Goal: Information Seeking & Learning: Learn about a topic

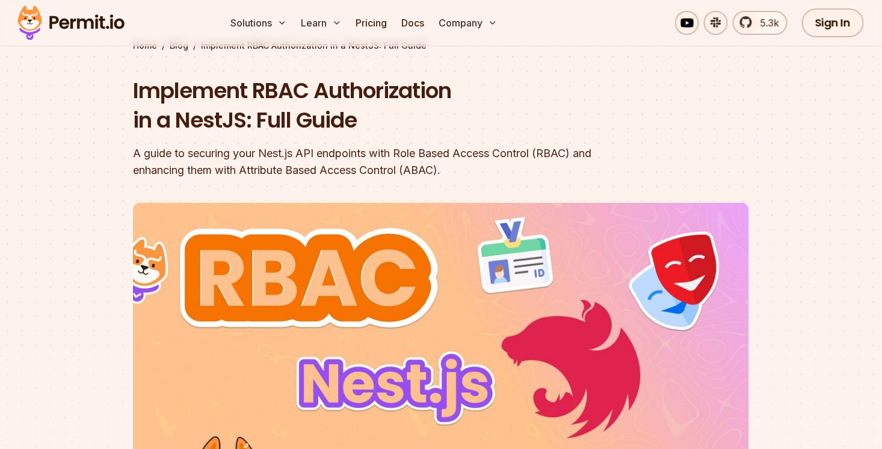
scroll to position [108, 0]
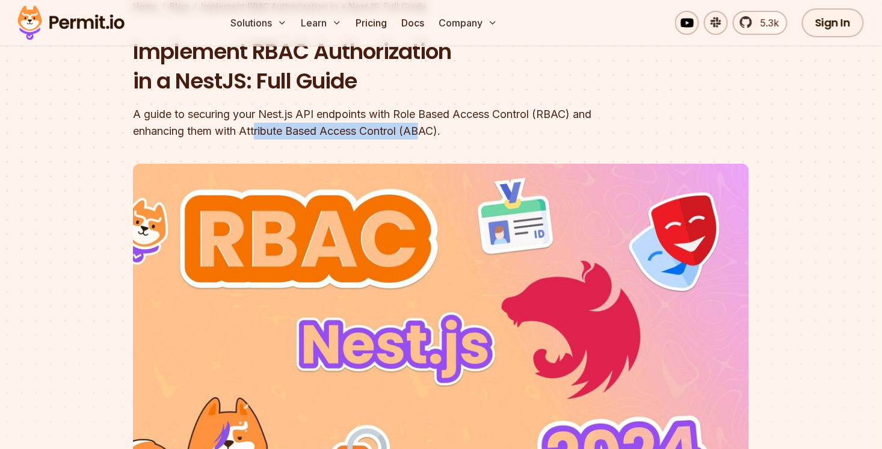
drag, startPoint x: 279, startPoint y: 129, endPoint x: 456, endPoint y: 135, distance: 177.0
click at [449, 135] on div "A guide to securing your Nest.js API endpoints with Role Based Access Control (…" at bounding box center [364, 123] width 462 height 34
click at [473, 140] on header "Implement RBAC Authorization in a NestJS: Full Guide A guide to securing your N…" at bounding box center [441, 306] width 616 height 538
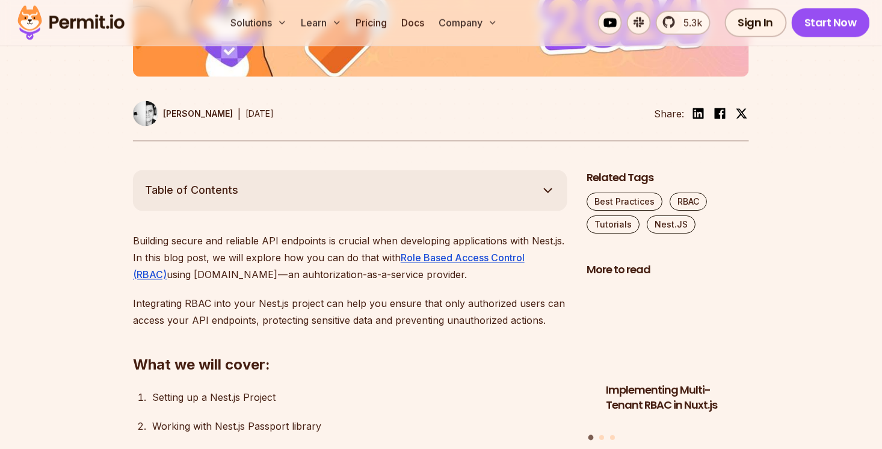
scroll to position [650, 0]
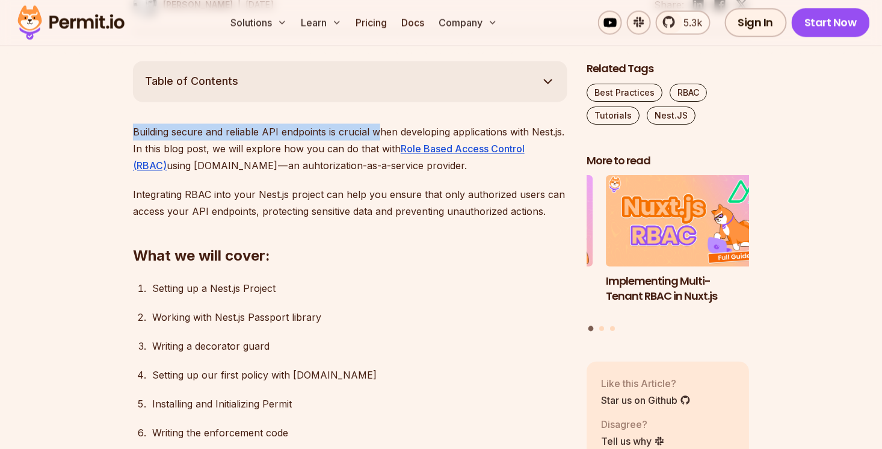
drag, startPoint x: 135, startPoint y: 122, endPoint x: 383, endPoint y: 131, distance: 248.7
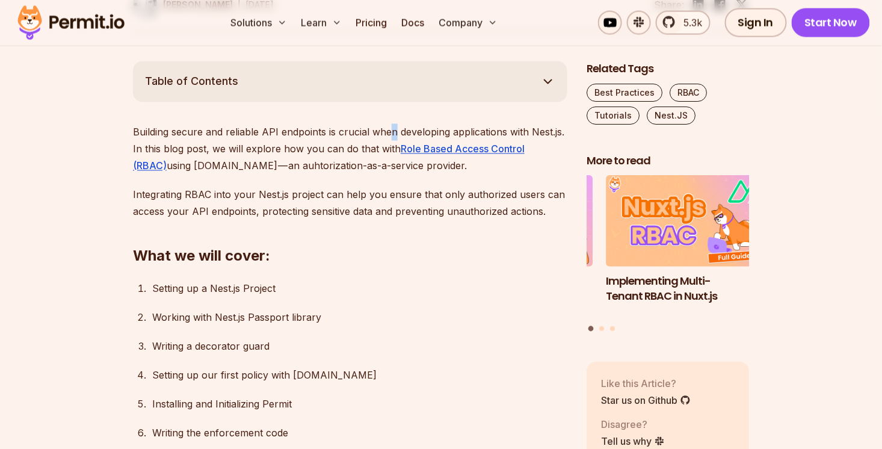
drag, startPoint x: 394, startPoint y: 131, endPoint x: 412, endPoint y: 134, distance: 17.7
click at [396, 131] on p "Building secure and reliable API endpoints is crucial when developing applicati…" at bounding box center [350, 149] width 434 height 51
drag, startPoint x: 442, startPoint y: 130, endPoint x: 553, endPoint y: 131, distance: 111.3
click at [548, 131] on p "Building secure and reliable API endpoints is crucial when developing applicati…" at bounding box center [350, 149] width 434 height 51
drag, startPoint x: 141, startPoint y: 153, endPoint x: 312, endPoint y: 151, distance: 170.9
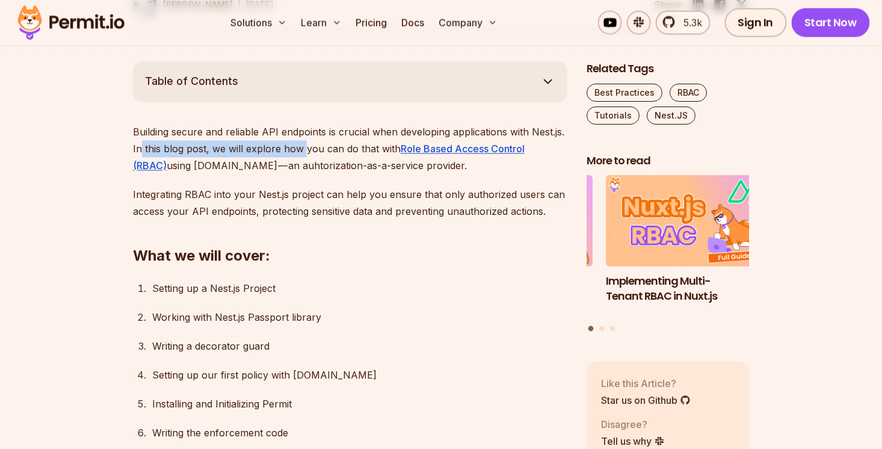
click at [309, 152] on p "Building secure and reliable API endpoints is crucial when developing applicati…" at bounding box center [350, 149] width 434 height 51
click at [332, 149] on p "Building secure and reliable API endpoints is crucial when developing applicati…" at bounding box center [350, 149] width 434 height 51
click at [333, 149] on p "Building secure and reliable API endpoints is crucial when developing applicati…" at bounding box center [350, 149] width 434 height 51
click at [360, 148] on p "Building secure and reliable API endpoints is crucial when developing applicati…" at bounding box center [350, 149] width 434 height 51
click at [362, 148] on p "Building secure and reliable API endpoints is crucial when developing applicati…" at bounding box center [350, 149] width 434 height 51
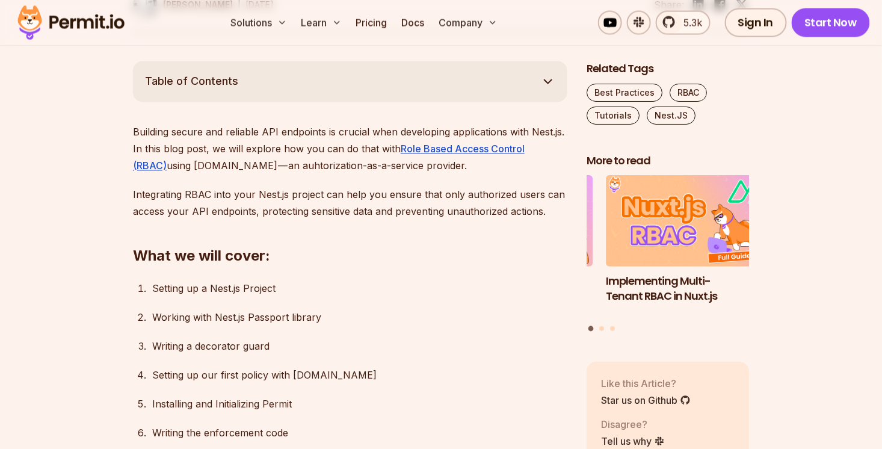
click at [388, 168] on p "Building secure and reliable API endpoints is crucial when developing applicati…" at bounding box center [350, 149] width 434 height 51
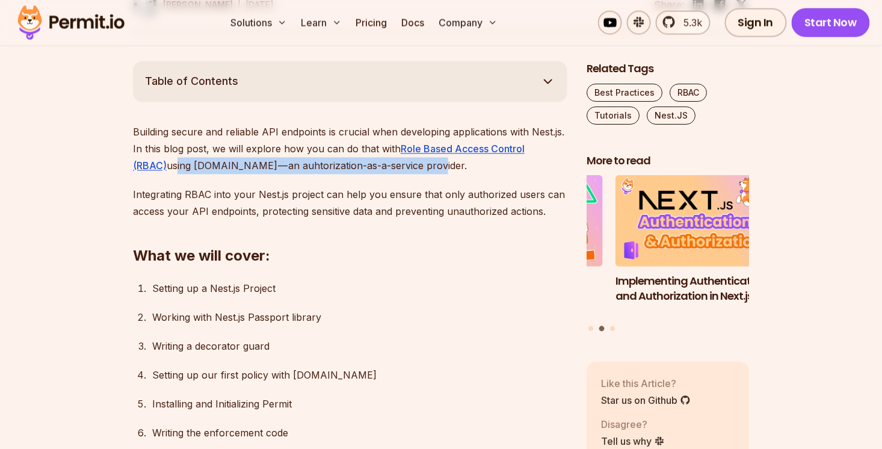
drag, startPoint x: 382, startPoint y: 169, endPoint x: 137, endPoint y: 160, distance: 245.7
click at [137, 160] on p "Building secure and reliable API endpoints is crucial when developing applicati…" at bounding box center [350, 149] width 434 height 51
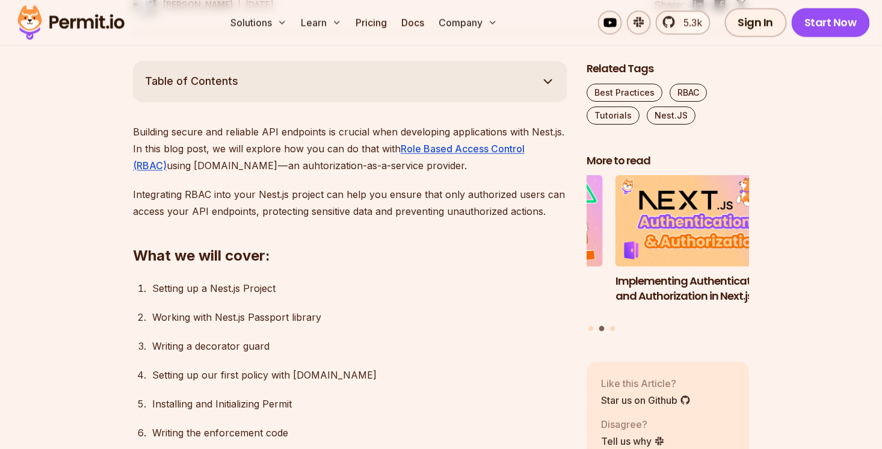
click at [350, 194] on p "Integrating RBAC into your Nest.js project can help you ensure that only author…" at bounding box center [350, 204] width 434 height 34
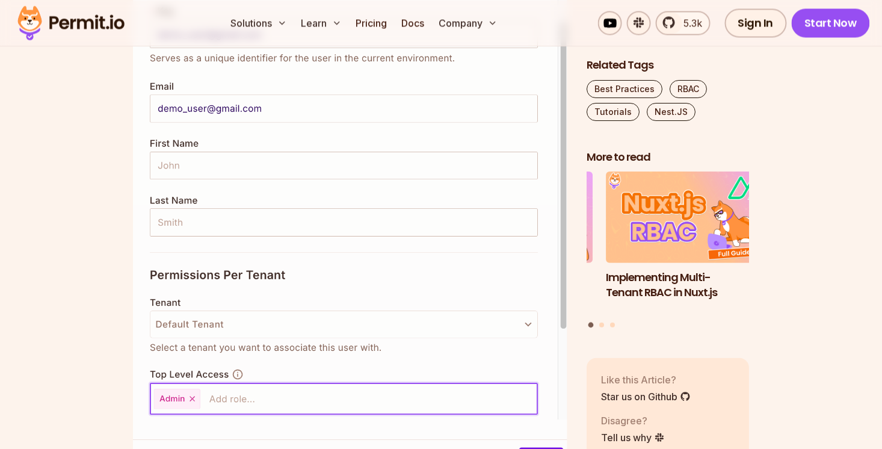
scroll to position [5307, 0]
